Goal: Information Seeking & Learning: Learn about a topic

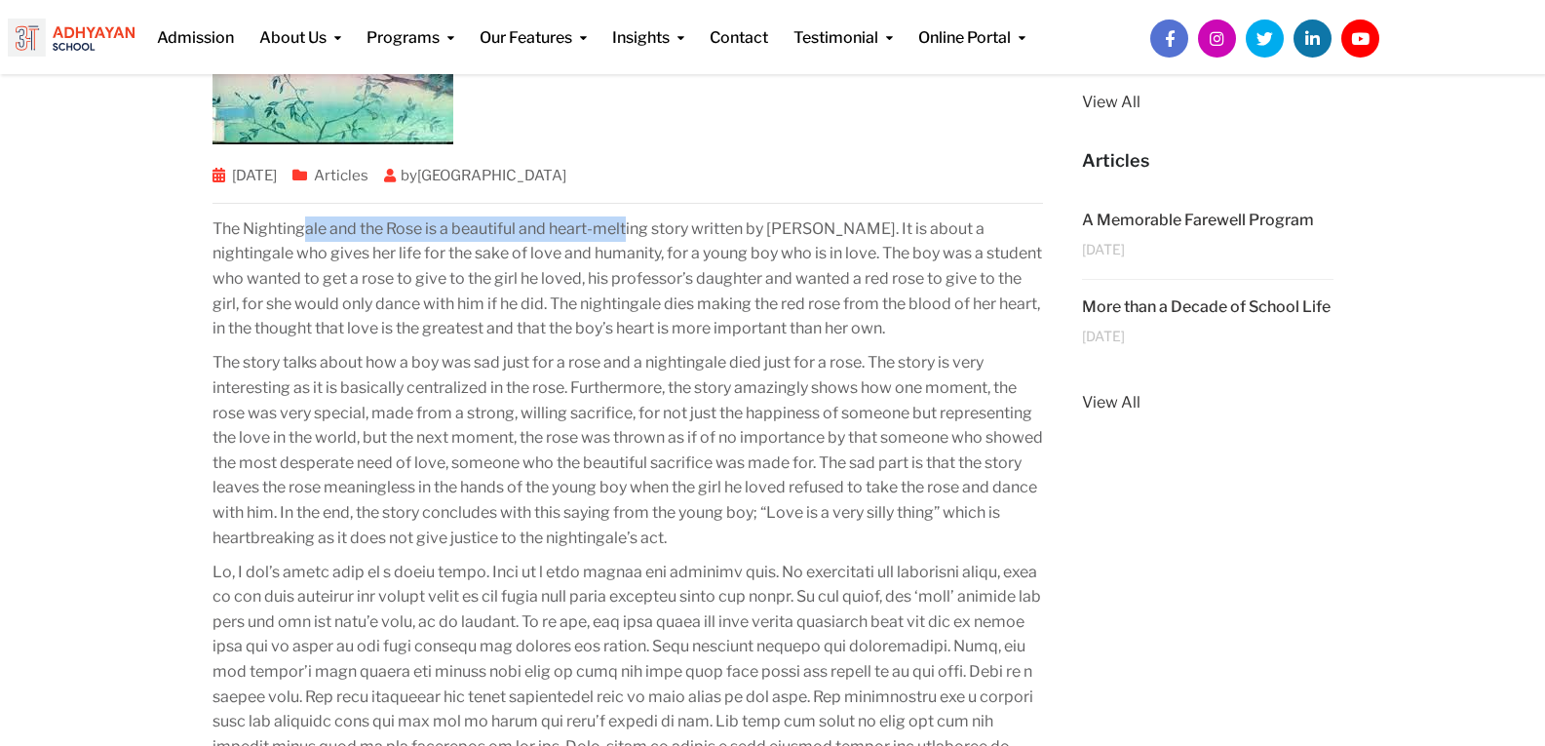
drag, startPoint x: 301, startPoint y: 239, endPoint x: 626, endPoint y: 253, distance: 325.0
click at [630, 241] on p "The Nightingale and the Rose is a beautiful and heart-melting story written by …" at bounding box center [629, 278] width 832 height 125
click at [592, 324] on p "The Nightingale and the Rose is a beautiful and heart-melting story written by …" at bounding box center [629, 278] width 832 height 125
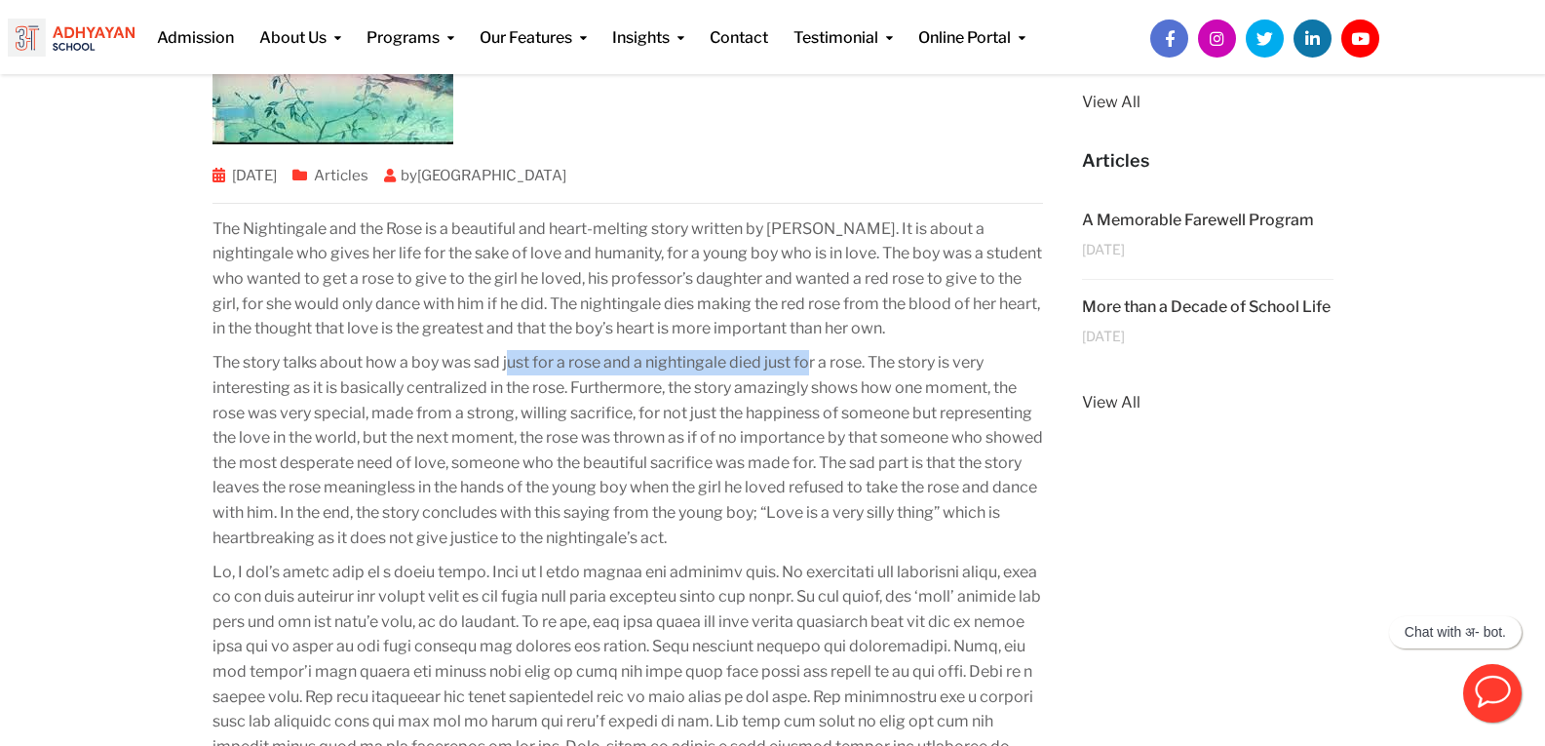
drag, startPoint x: 511, startPoint y: 342, endPoint x: 815, endPoint y: 358, distance: 304.6
click at [815, 358] on div "The Nightingale and the Rose is a beautiful and heart-melting story written by …" at bounding box center [629, 748] width 832 height 1073
click at [705, 489] on p "The story talks about how a boy was sad just for a rose and a nightingale died …" at bounding box center [629, 450] width 832 height 200
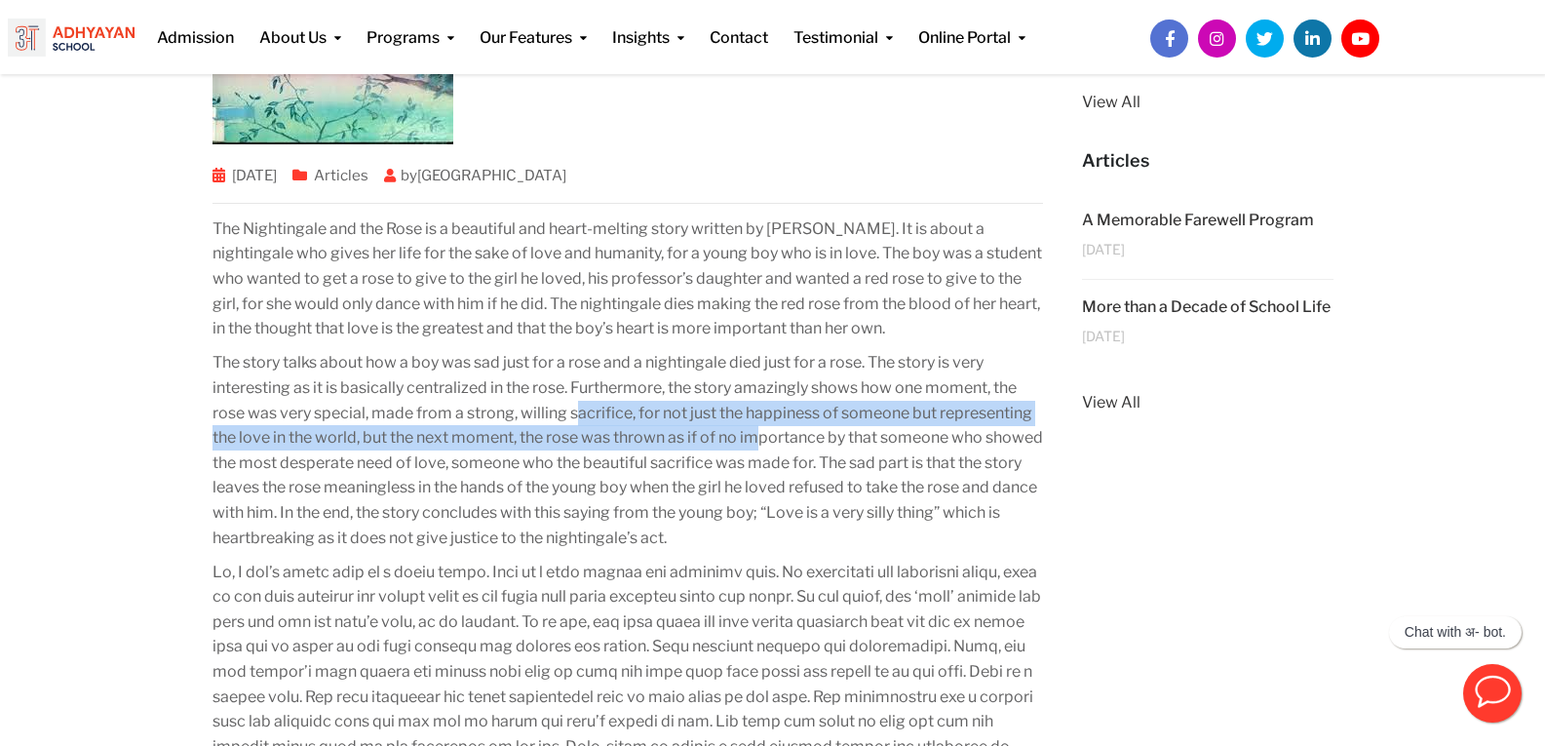
drag, startPoint x: 580, startPoint y: 422, endPoint x: 761, endPoint y: 428, distance: 181.4
click at [761, 428] on p "The story talks about how a boy was sad just for a rose and a nightingale died …" at bounding box center [629, 450] width 832 height 200
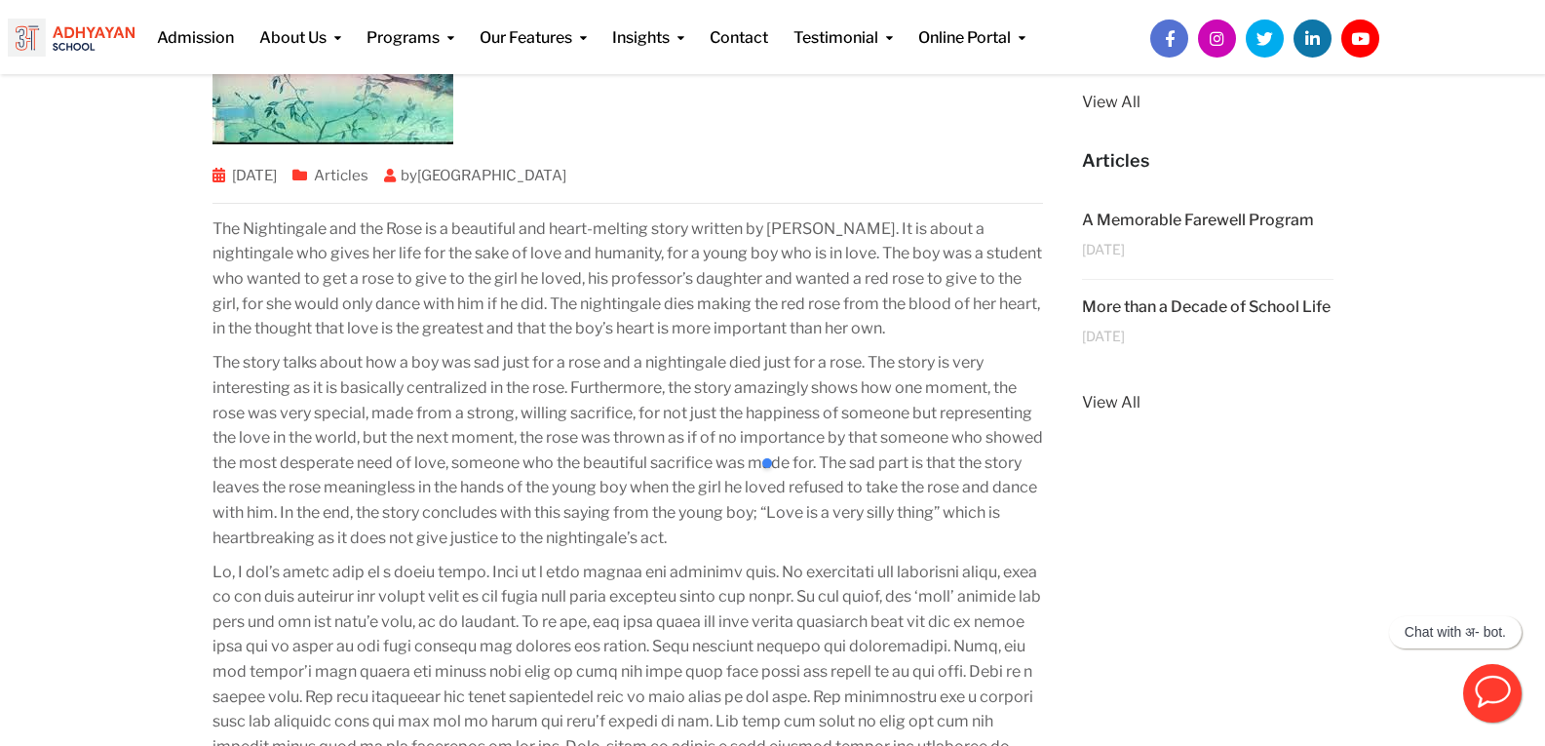
click at [716, 467] on p "The story talks about how a boy was sad just for a rose and a nightingale died …" at bounding box center [629, 450] width 832 height 200
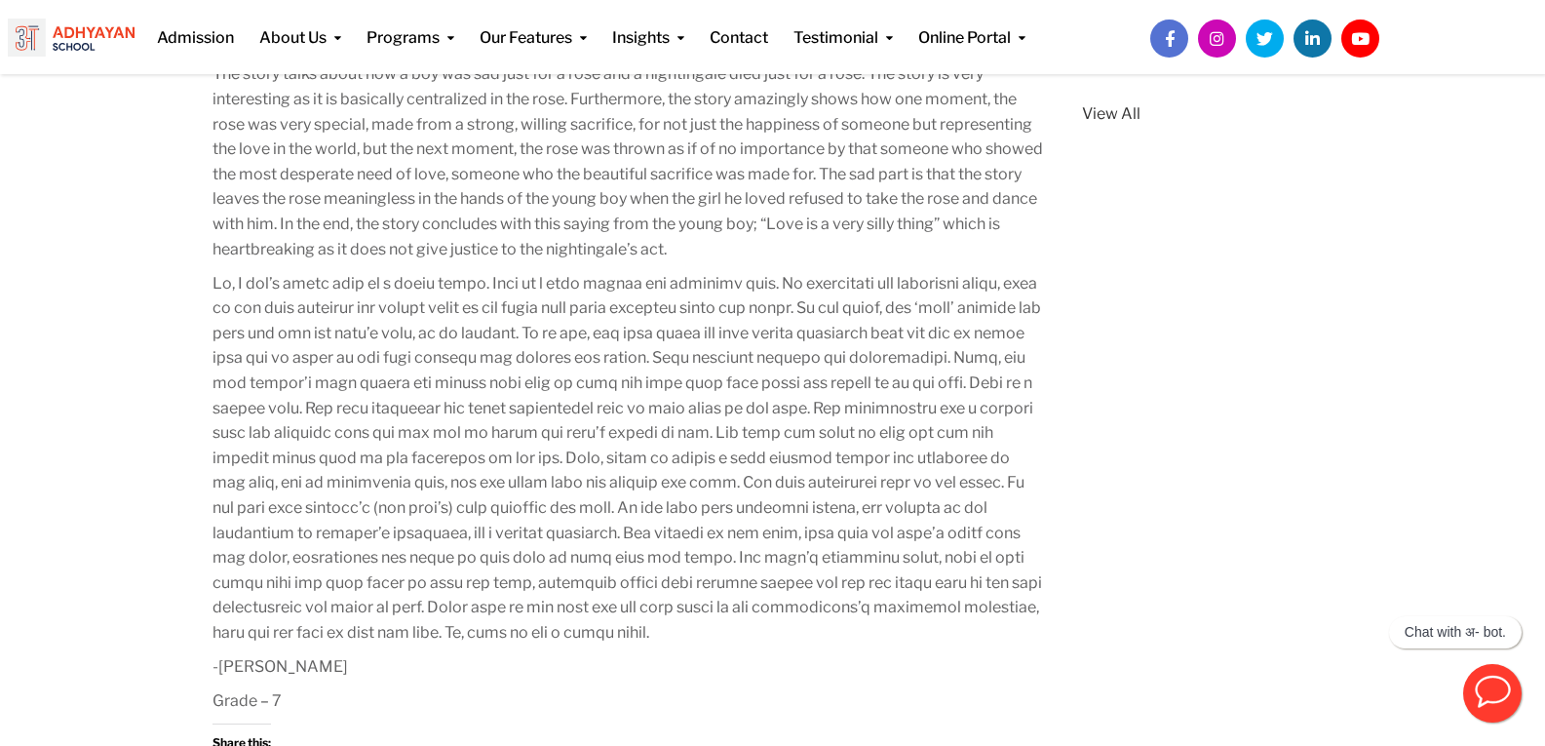
scroll to position [682, 0]
